Goal: Find specific page/section: Find specific page/section

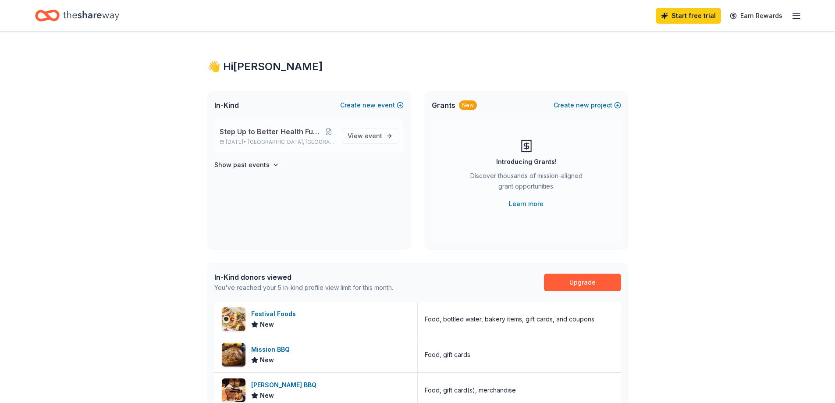
click at [286, 130] on span "Step Up to Better Health Fun Run, Walk & Roll" at bounding box center [271, 131] width 103 height 11
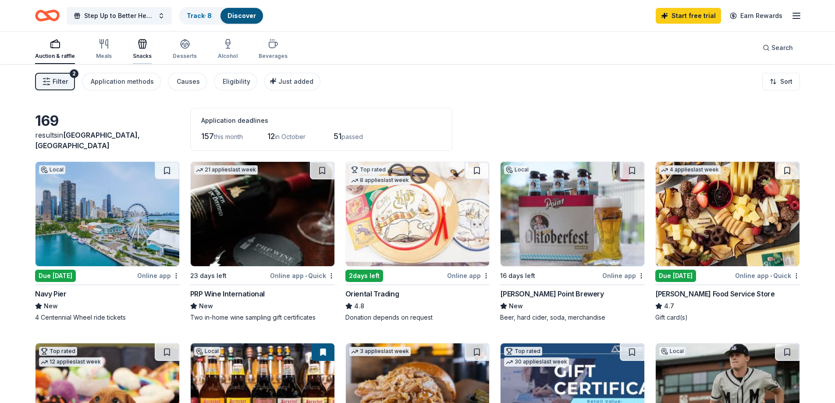
click at [141, 51] on div "Snacks" at bounding box center [142, 49] width 19 height 21
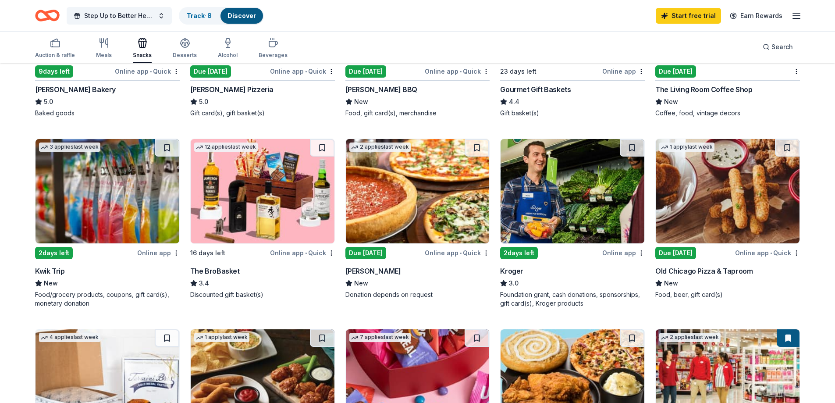
scroll to position [526, 0]
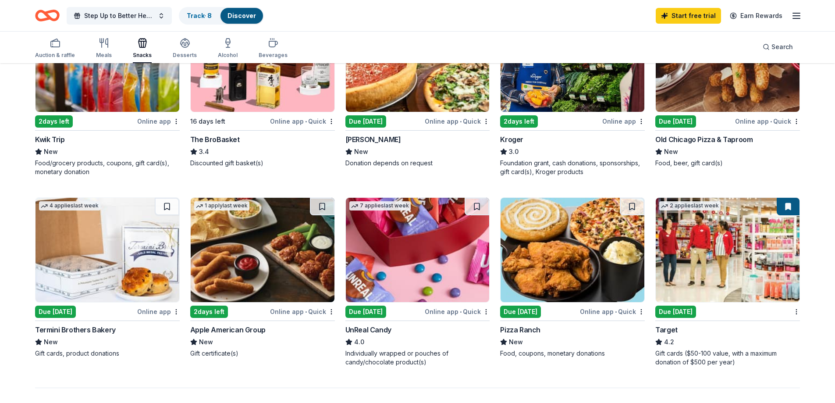
click at [515, 138] on div "Kroger" at bounding box center [511, 139] width 23 height 11
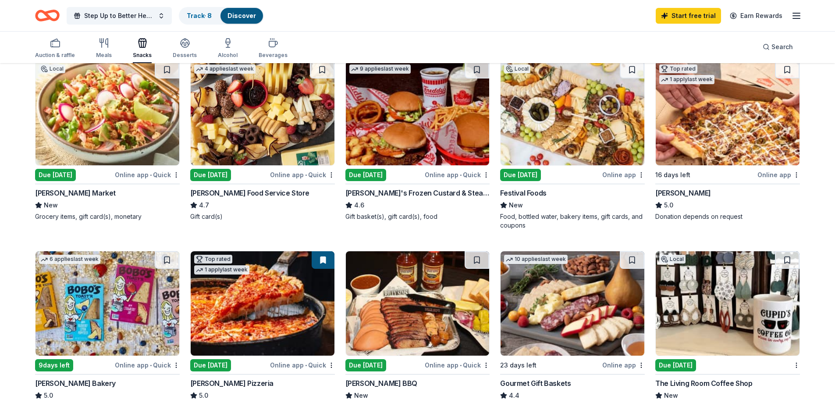
scroll to position [0, 0]
